Goal: Task Accomplishment & Management: Use online tool/utility

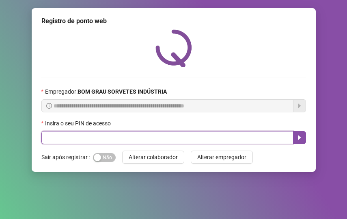
click at [171, 136] on input "text" at bounding box center [167, 137] width 252 height 13
type input "*****"
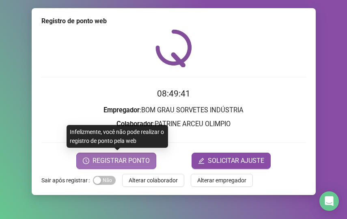
click at [105, 160] on span "REGISTRAR PONTO" at bounding box center [121, 161] width 57 height 10
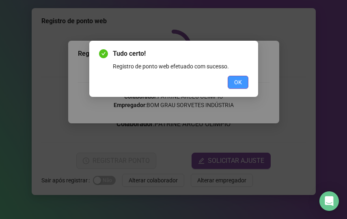
click at [242, 84] on button "OK" at bounding box center [238, 82] width 21 height 13
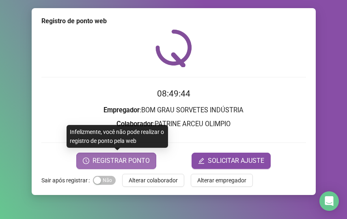
click at [119, 159] on span "REGISTRAR PONTO" at bounding box center [121, 161] width 57 height 10
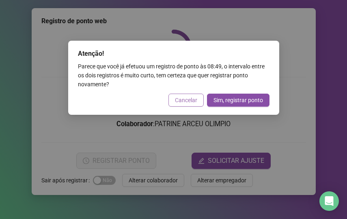
click at [187, 98] on span "Cancelar" at bounding box center [186, 99] width 22 height 9
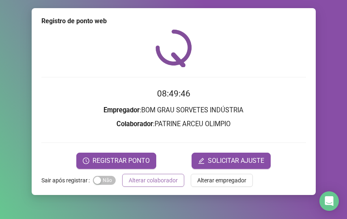
click at [161, 180] on span "Alterar colaborador" at bounding box center [153, 179] width 49 height 9
